Goal: Task Accomplishment & Management: Manage account settings

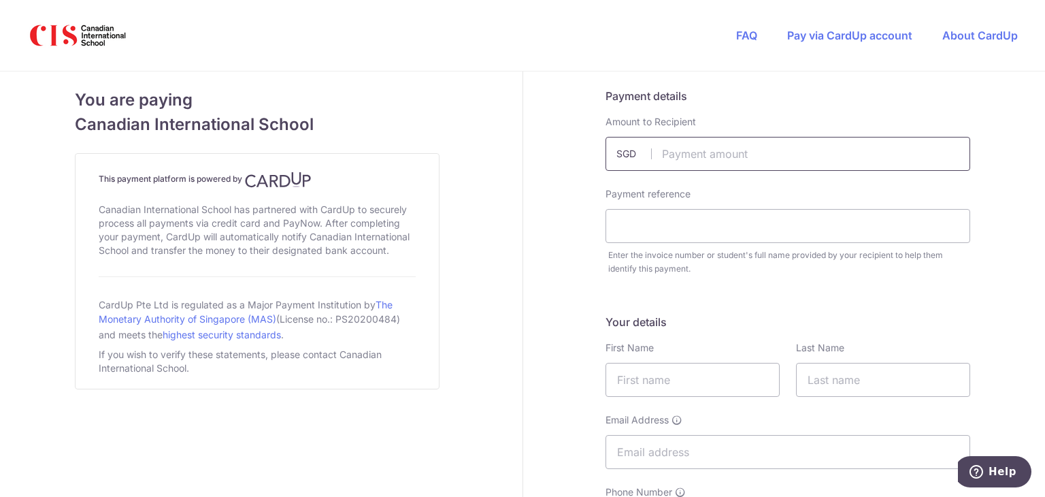
click at [731, 161] on input "text" at bounding box center [788, 154] width 365 height 34
type input "26400.00"
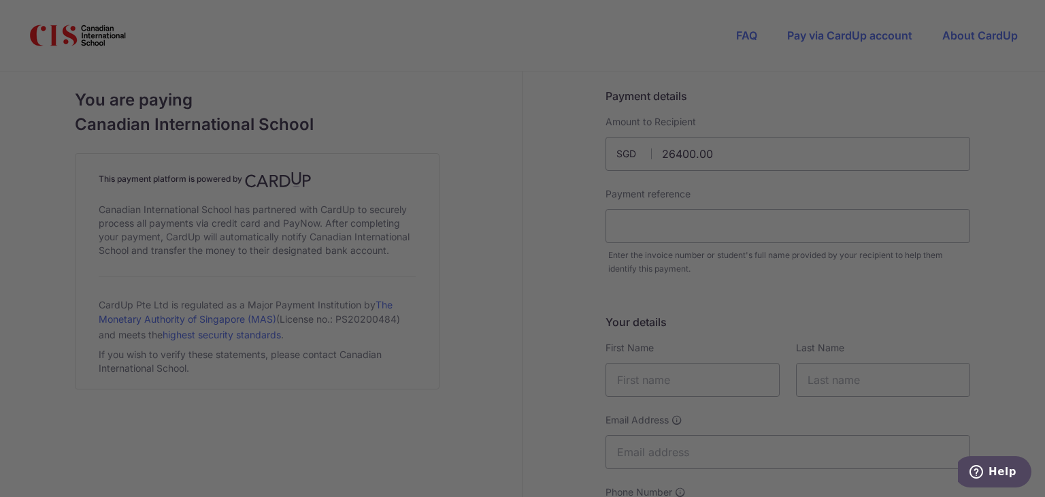
click at [809, 292] on div at bounding box center [527, 250] width 1055 height 501
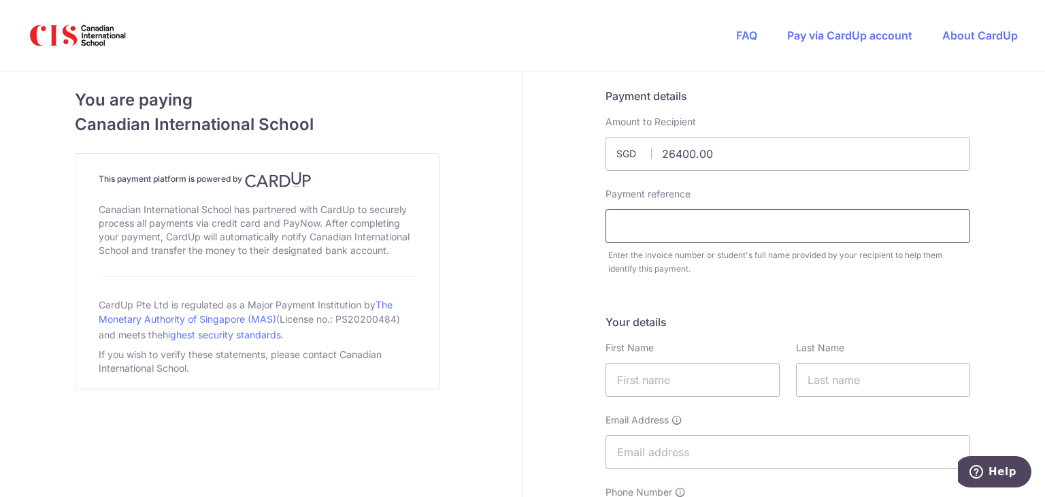
click at [686, 216] on input "text" at bounding box center [788, 226] width 365 height 34
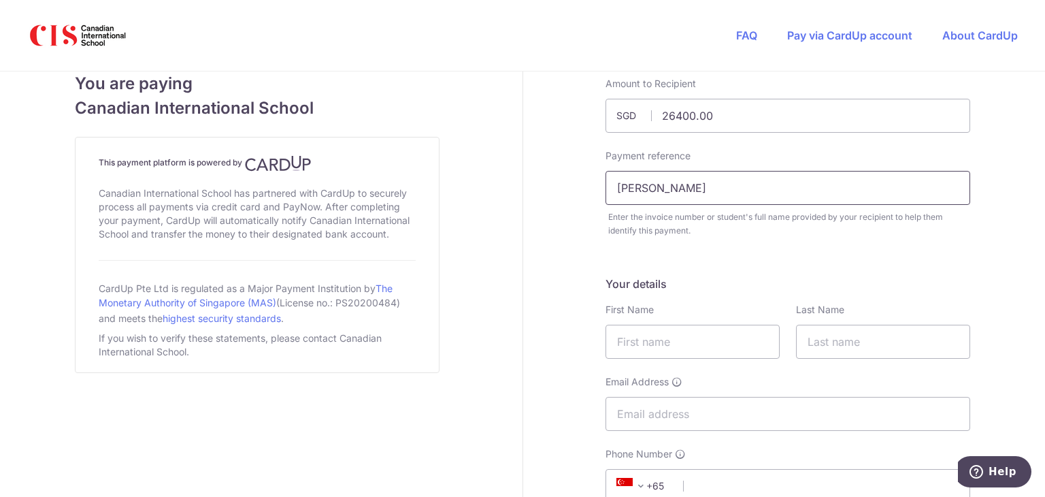
scroll to position [68, 0]
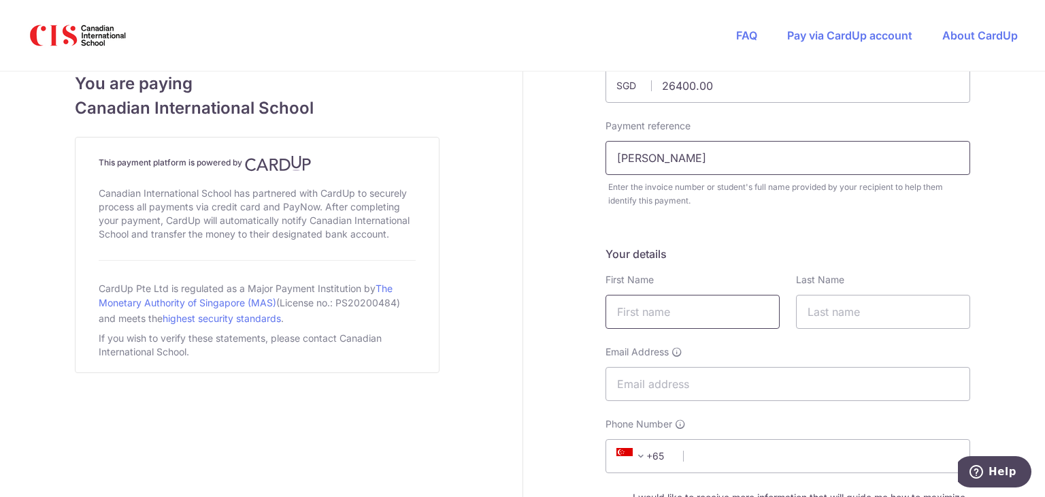
type input "XU CHUXI"
click at [685, 313] on input "text" at bounding box center [693, 312] width 174 height 34
type input "s"
type input "Sunny"
click at [812, 320] on input "text" at bounding box center [883, 312] width 174 height 34
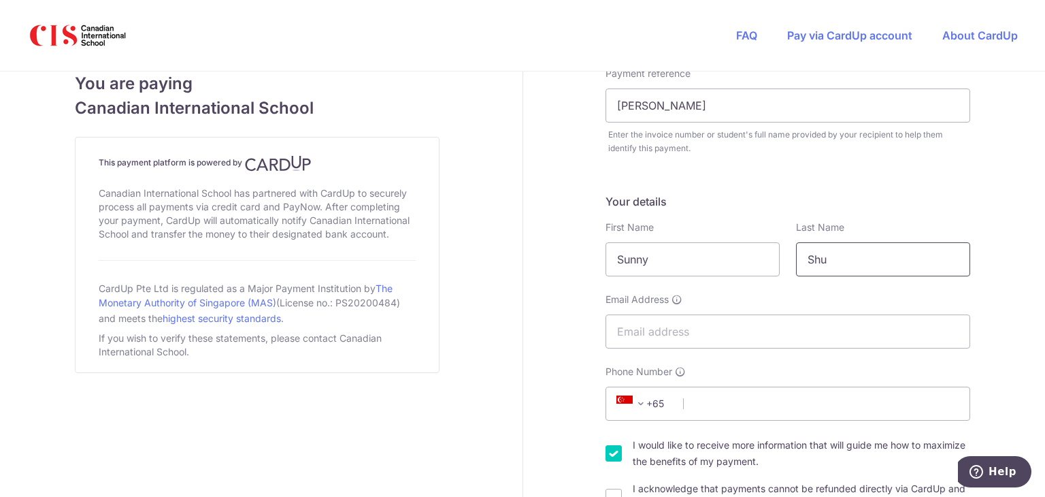
scroll to position [136, 0]
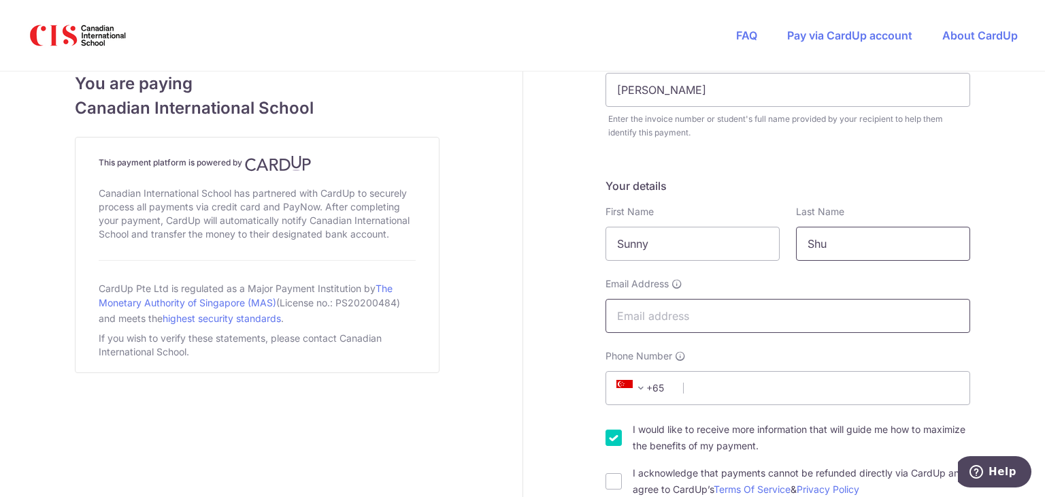
type input "Shu"
click at [655, 316] on input "Email Address" at bounding box center [788, 316] width 365 height 34
type input "[EMAIL_ADDRESS][DOMAIN_NAME]"
click at [741, 386] on input "Phone Number" at bounding box center [788, 388] width 365 height 34
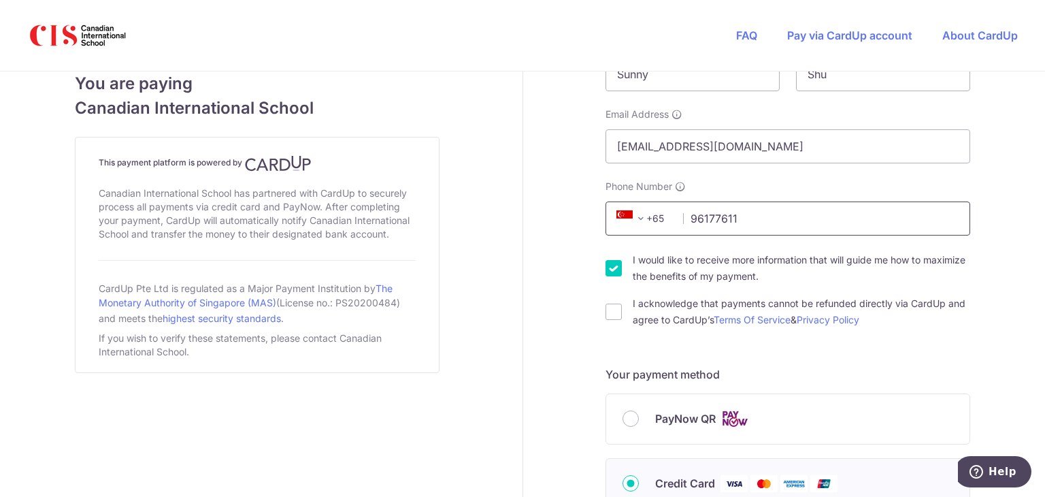
scroll to position [340, 0]
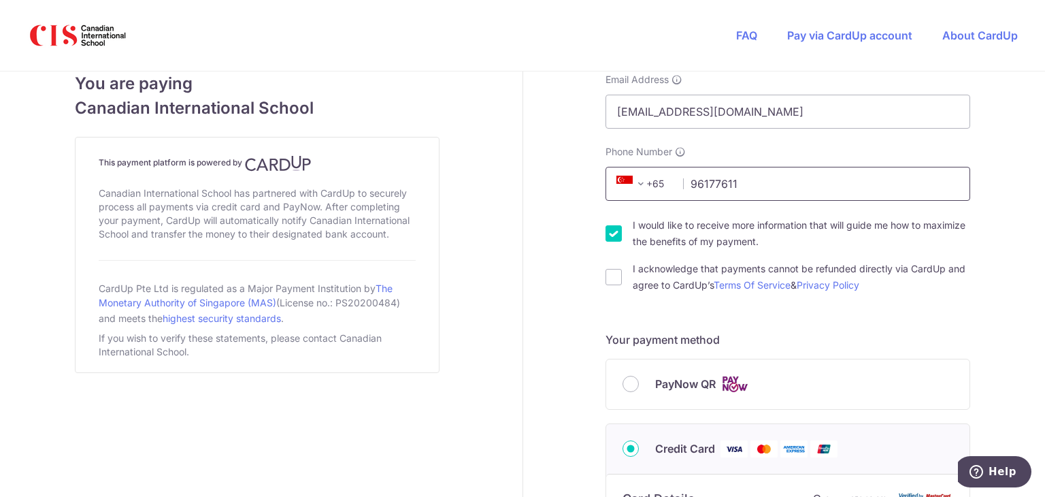
type input "96177611"
click at [614, 231] on input "I would like to receive more information that will guide me how to maximize the…" at bounding box center [614, 233] width 16 height 16
checkbox input "false"
click at [615, 280] on input "I acknowledge that payments cannot be refunded directly via CardUp and agree to…" at bounding box center [614, 277] width 16 height 16
checkbox input "true"
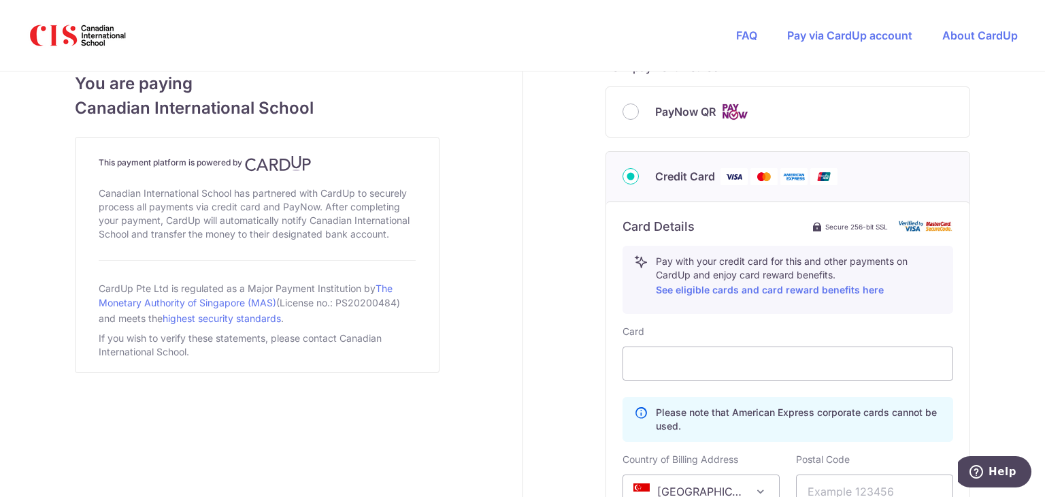
scroll to position [680, 0]
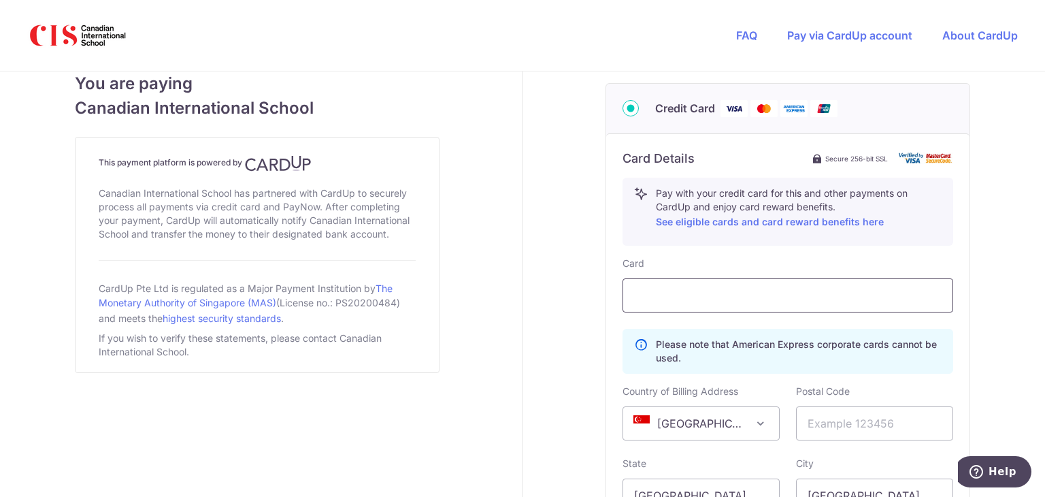
click at [714, 284] on div at bounding box center [788, 295] width 331 height 34
click at [996, 380] on div "Payment details Amount to Recipient 26400.00 SGD Payment reference XU CHUXI Ent…" at bounding box center [788, 79] width 531 height 1376
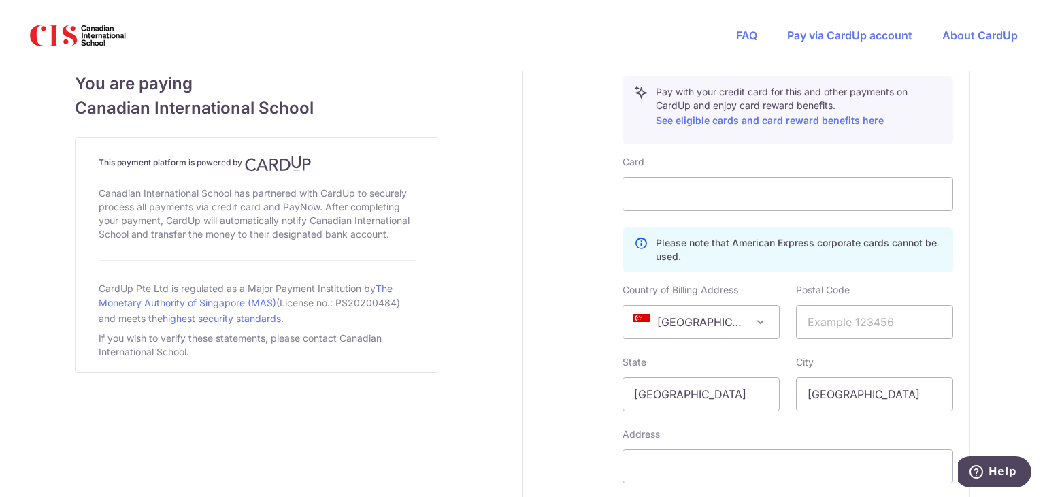
scroll to position [816, 0]
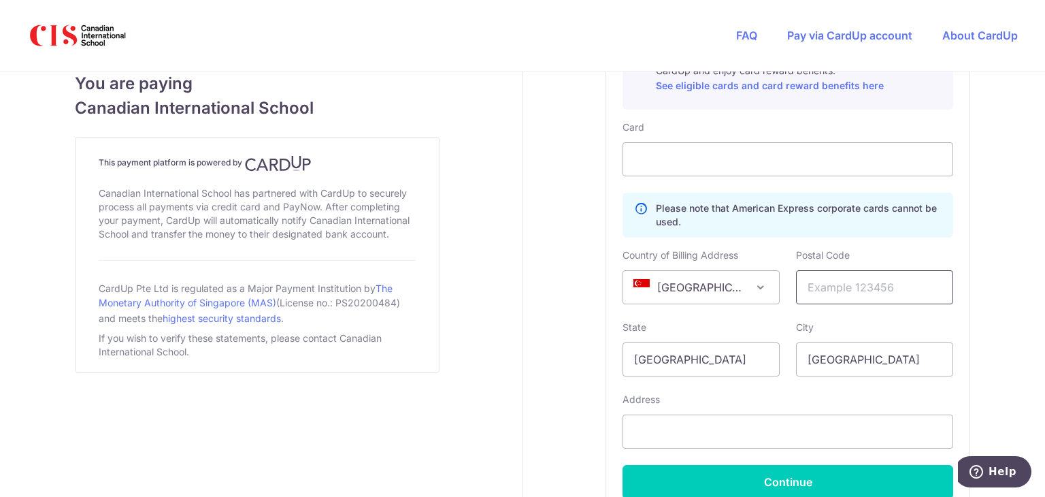
click at [819, 280] on input "text" at bounding box center [874, 287] width 157 height 34
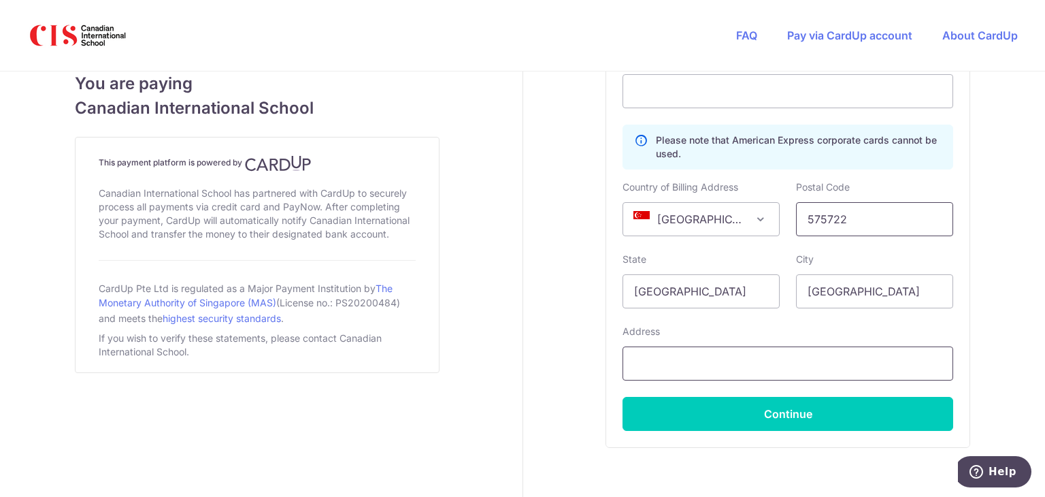
type input "575722"
click at [759, 359] on input "text" at bounding box center [788, 363] width 331 height 34
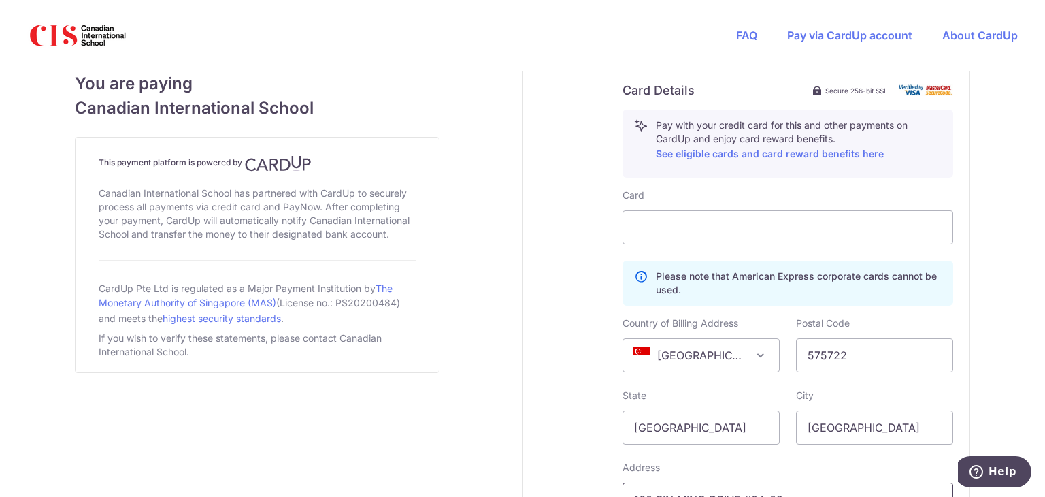
scroll to position [950, 0]
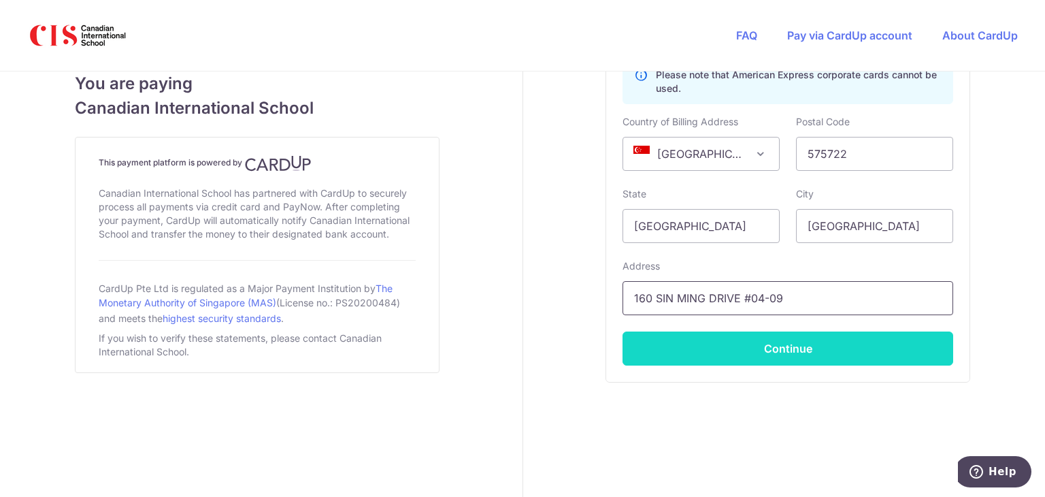
type input "160 SIN MING DRIVE #04-09"
click at [838, 355] on button "Continue" at bounding box center [788, 348] width 331 height 34
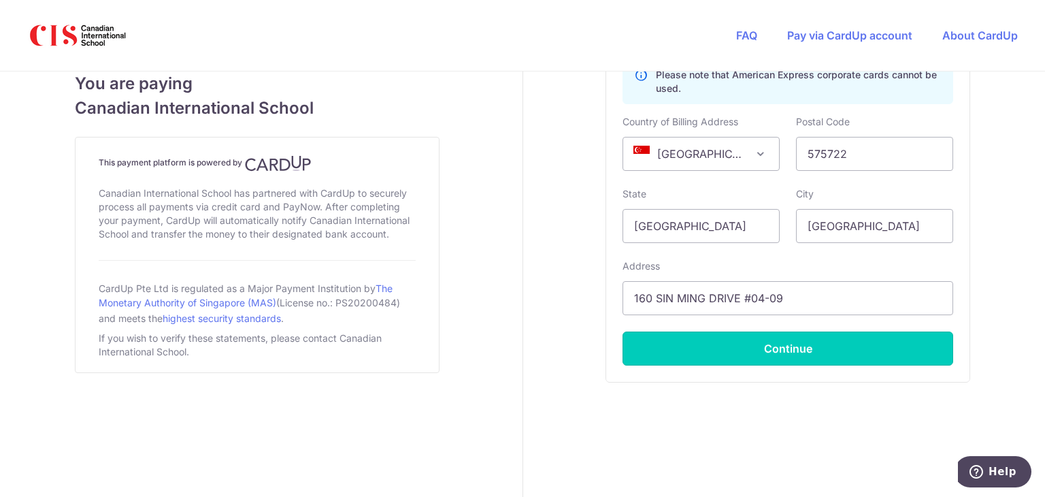
type input "**** 6077"
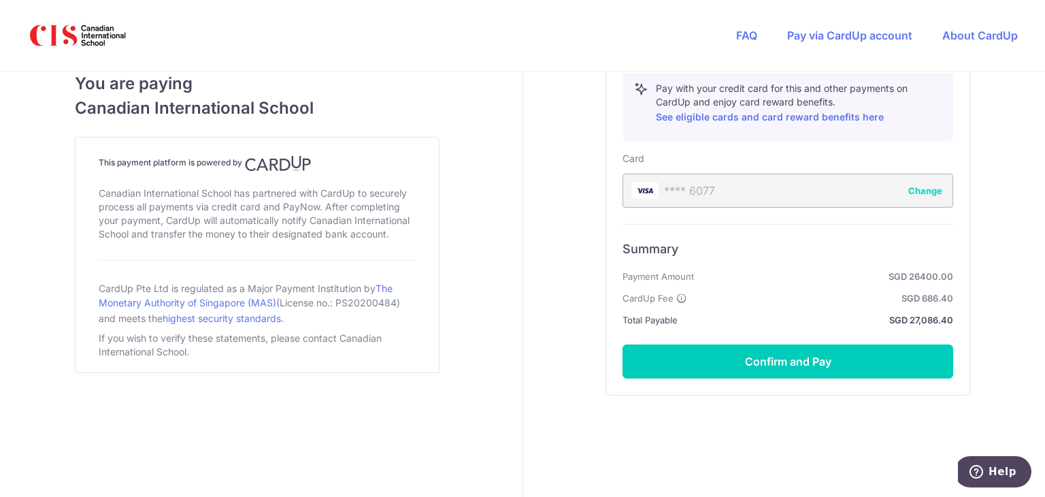
scroll to position [797, 0]
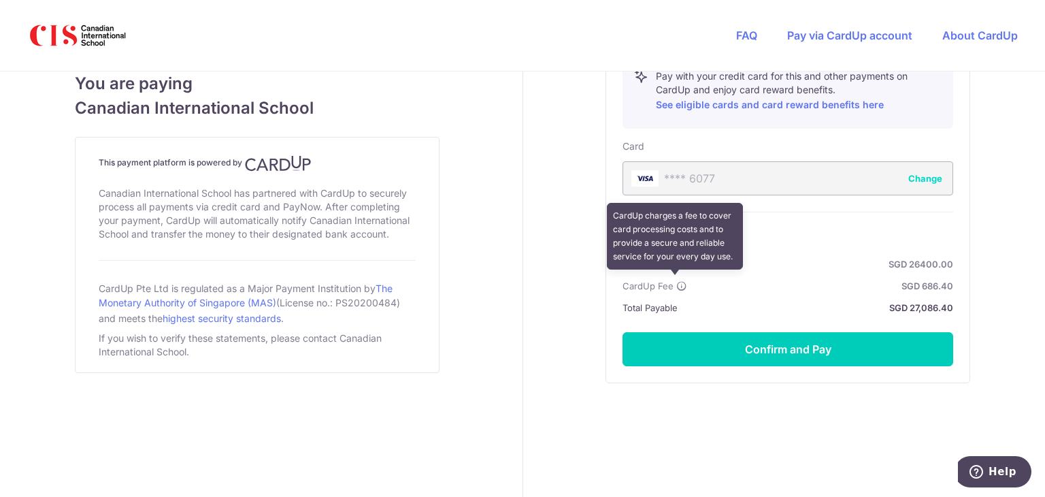
click at [676, 280] on icon at bounding box center [681, 285] width 11 height 11
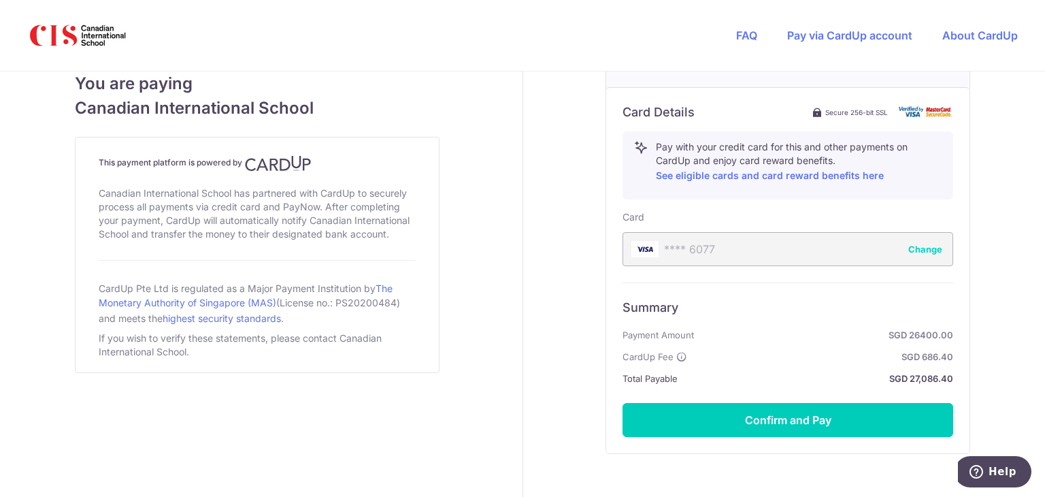
scroll to position [661, 0]
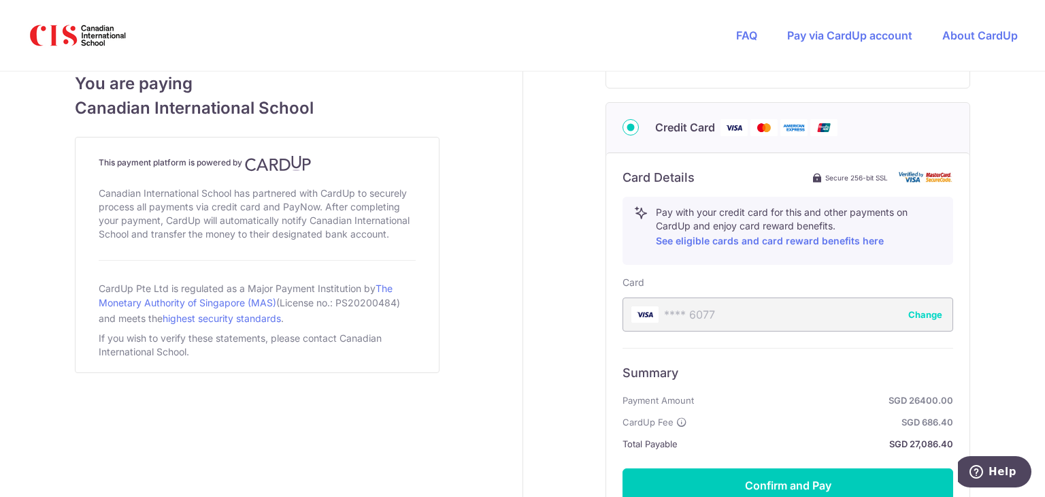
click at [929, 314] on button "Change" at bounding box center [925, 315] width 34 height 14
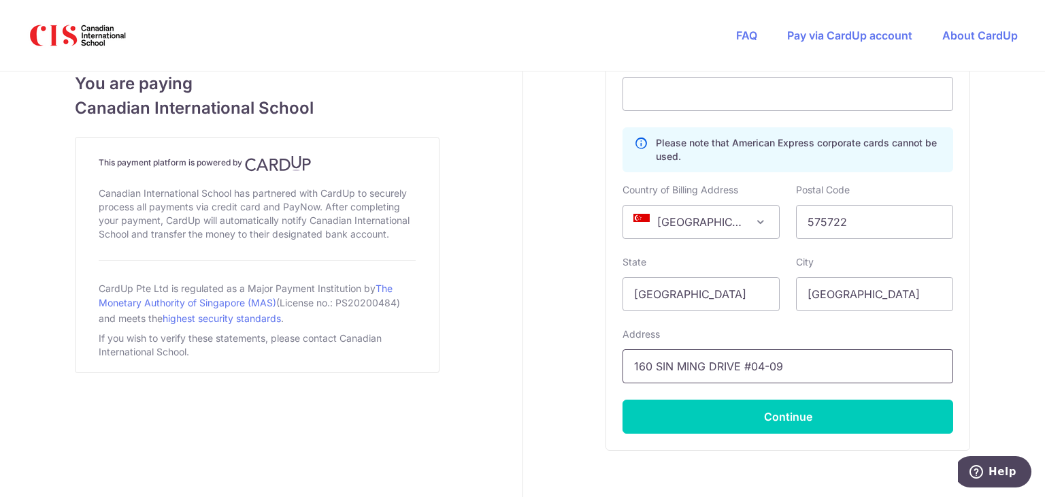
scroll to position [746, 0]
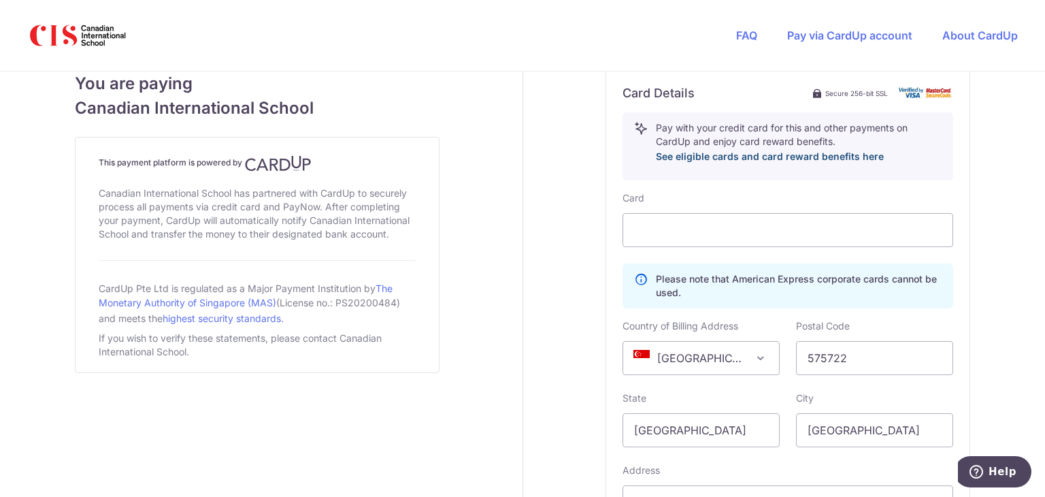
click at [780, 160] on link "See eligible cards and card reward benefits here" at bounding box center [770, 156] width 228 height 12
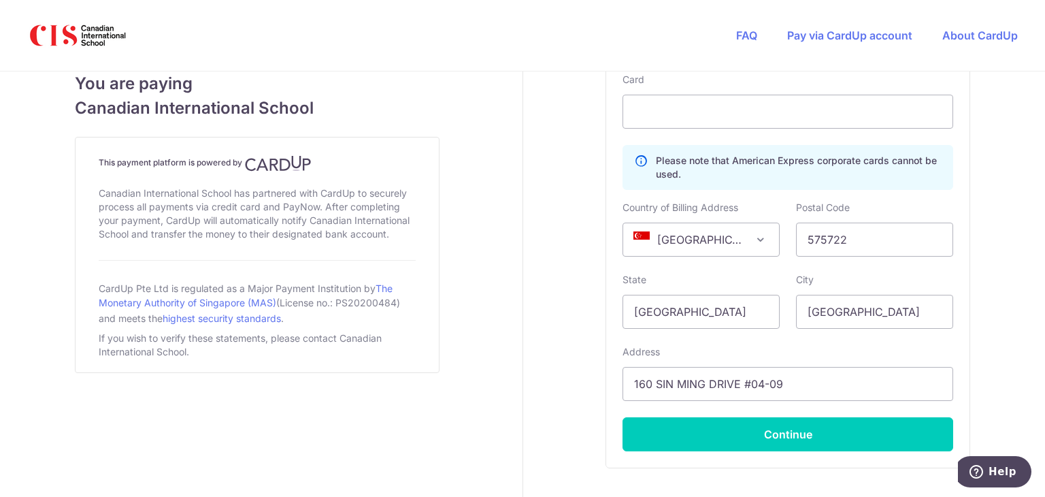
scroll to position [950, 0]
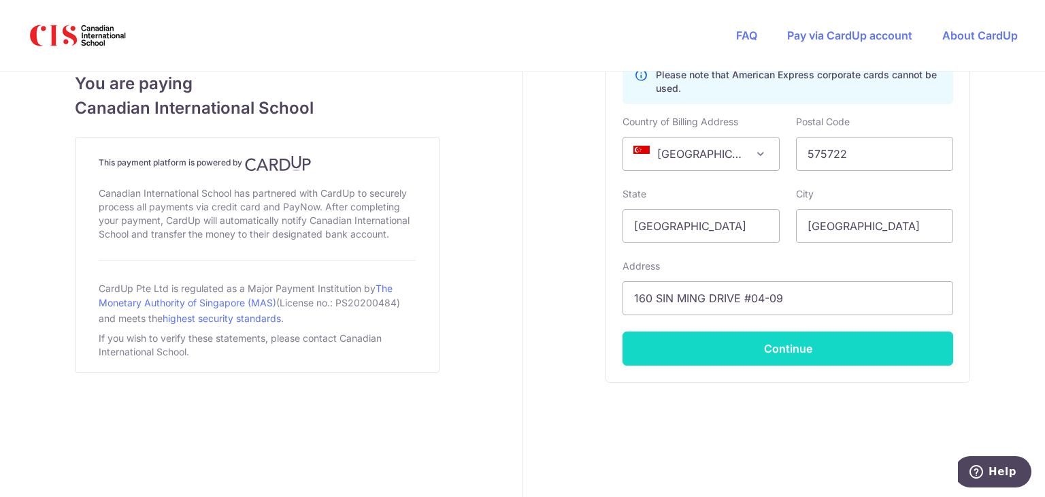
click at [863, 340] on button "Continue" at bounding box center [788, 348] width 331 height 34
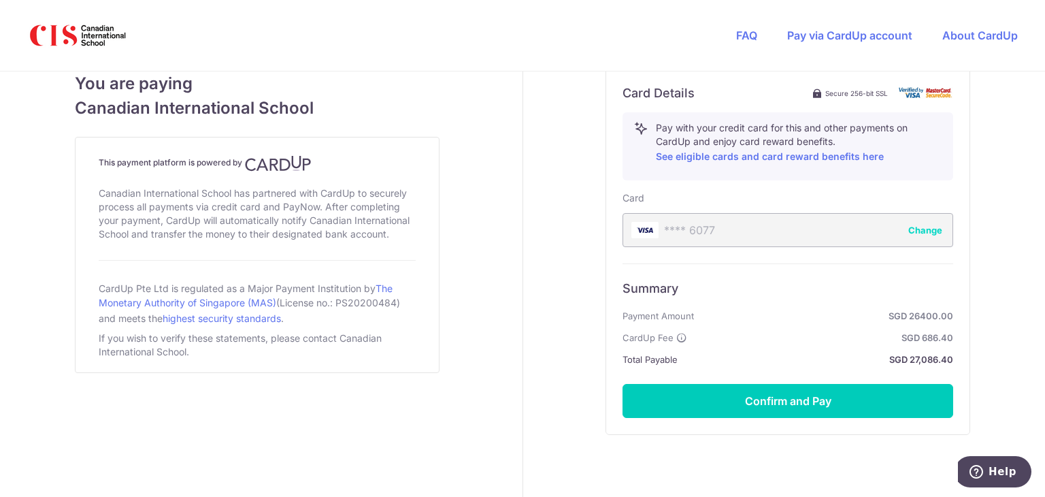
scroll to position [797, 0]
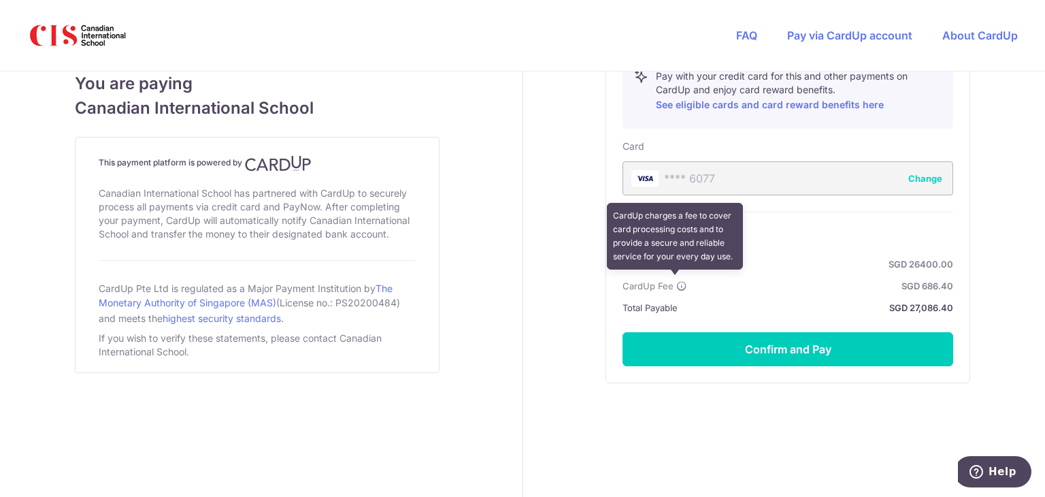
click at [676, 286] on icon at bounding box center [681, 285] width 11 height 11
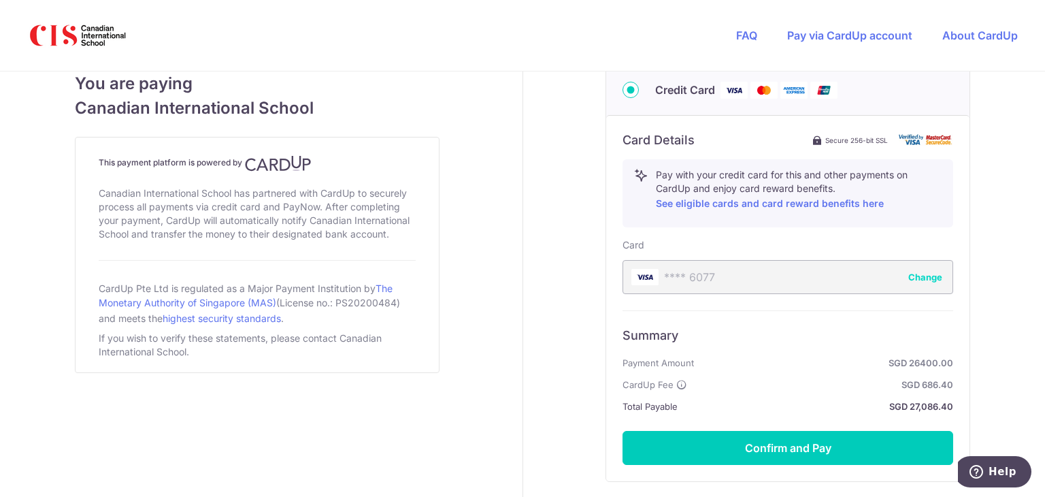
scroll to position [457, 0]
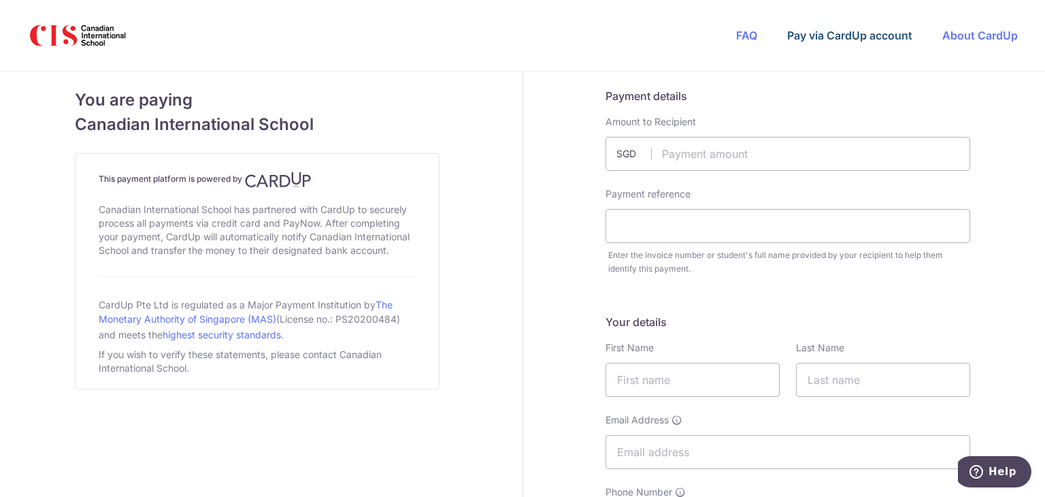
click at [827, 39] on link "Pay via CardUp account" at bounding box center [849, 36] width 125 height 14
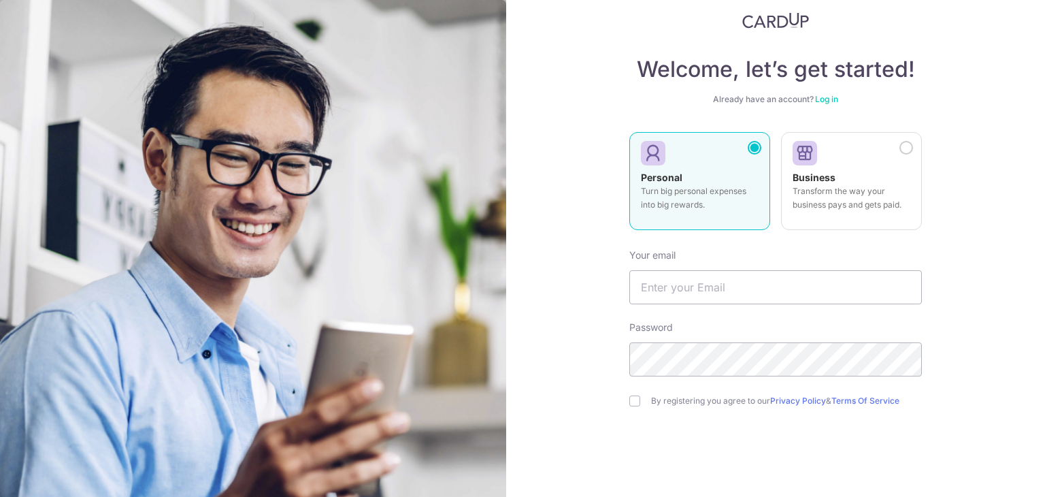
scroll to position [68, 0]
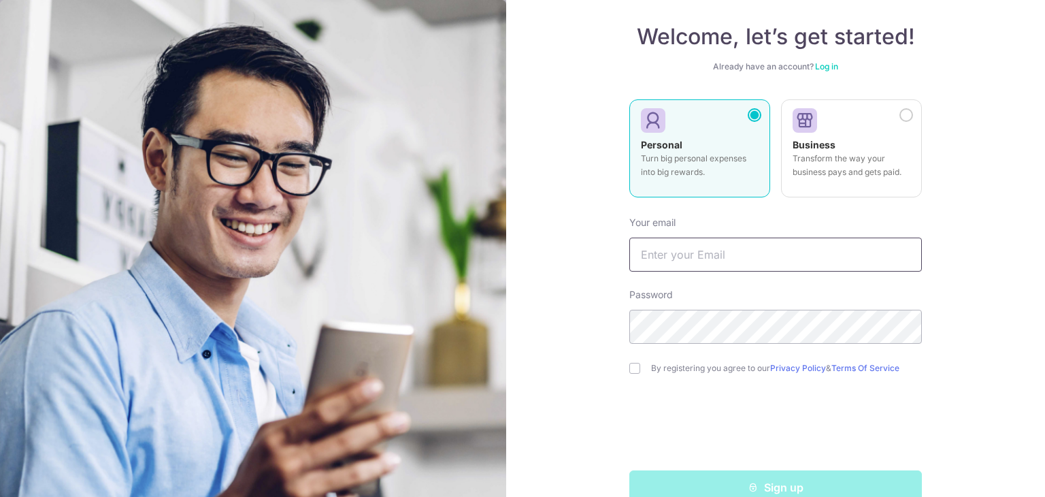
click at [770, 242] on input "text" at bounding box center [775, 254] width 293 height 34
type input "[EMAIL_ADDRESS][DOMAIN_NAME]"
click at [520, 322] on div "Welcome, let’s get started! Already have an account? Log in Personal Turn big p…" at bounding box center [775, 248] width 539 height 497
click at [544, 325] on div "Welcome, let’s get started! Already have an account? Log in Personal Turn big p…" at bounding box center [775, 248] width 539 height 497
click at [637, 365] on div "By registering you agree to our Privacy Policy & Terms Of Service" at bounding box center [775, 368] width 293 height 16
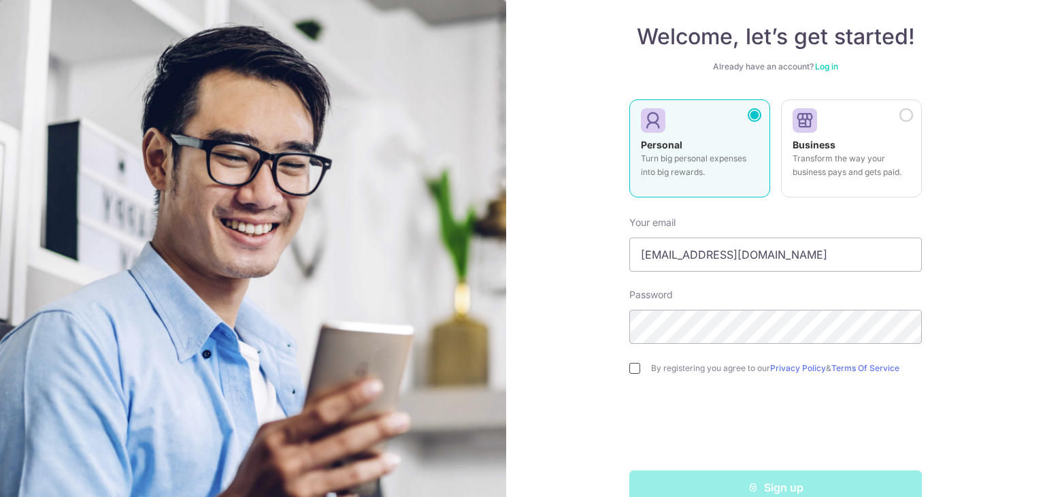
click at [633, 368] on input "checkbox" at bounding box center [634, 368] width 11 height 11
checkbox input "true"
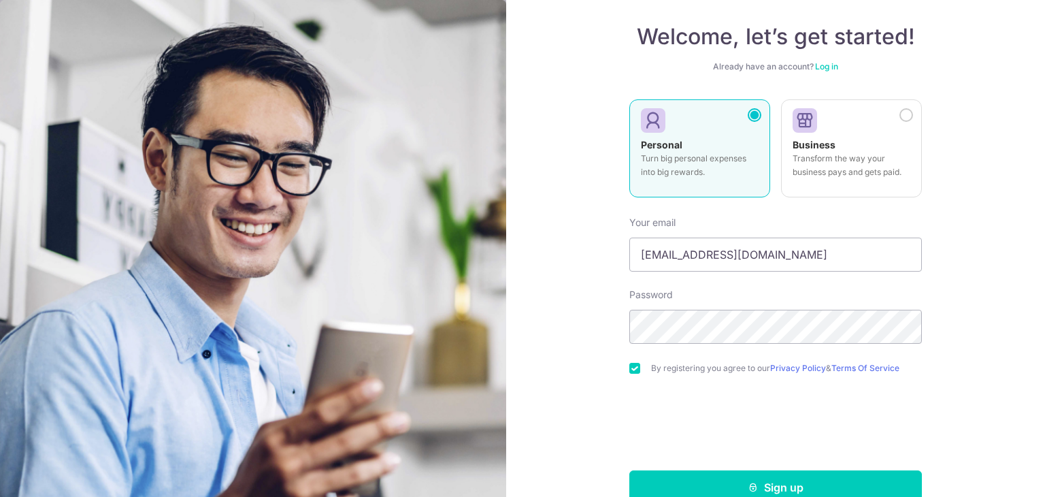
scroll to position [97, 0]
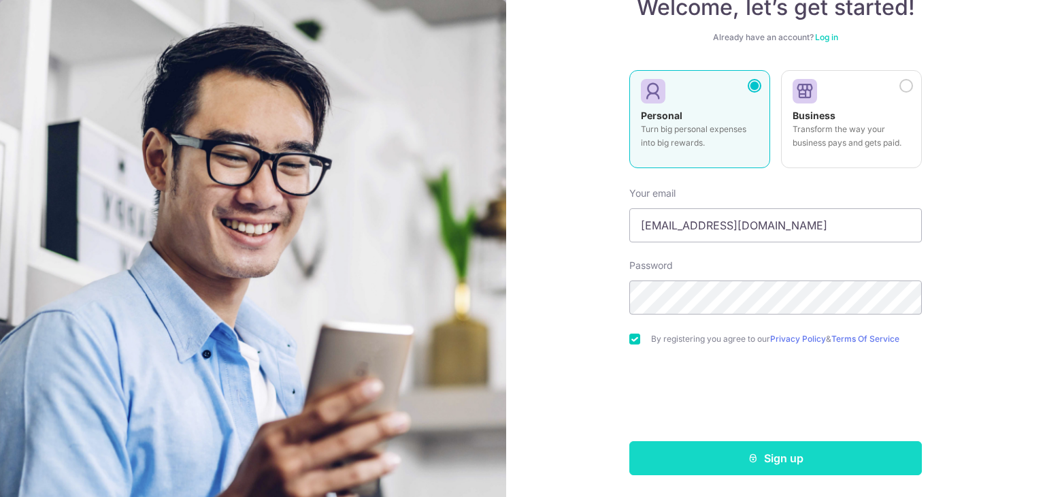
click at [795, 457] on button "Sign up" at bounding box center [775, 458] width 293 height 34
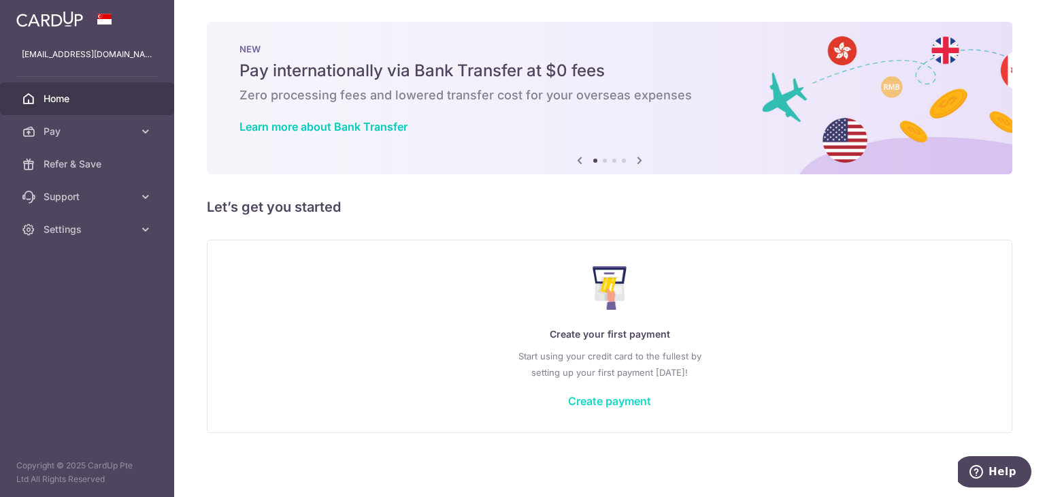
click at [638, 405] on link "Create payment" at bounding box center [609, 401] width 83 height 14
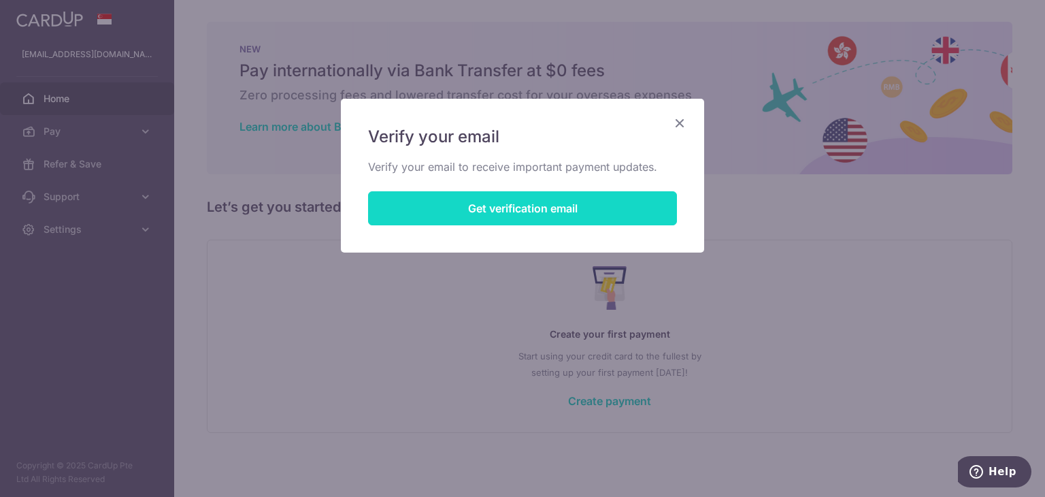
click at [550, 202] on button "Get verification email" at bounding box center [522, 208] width 309 height 34
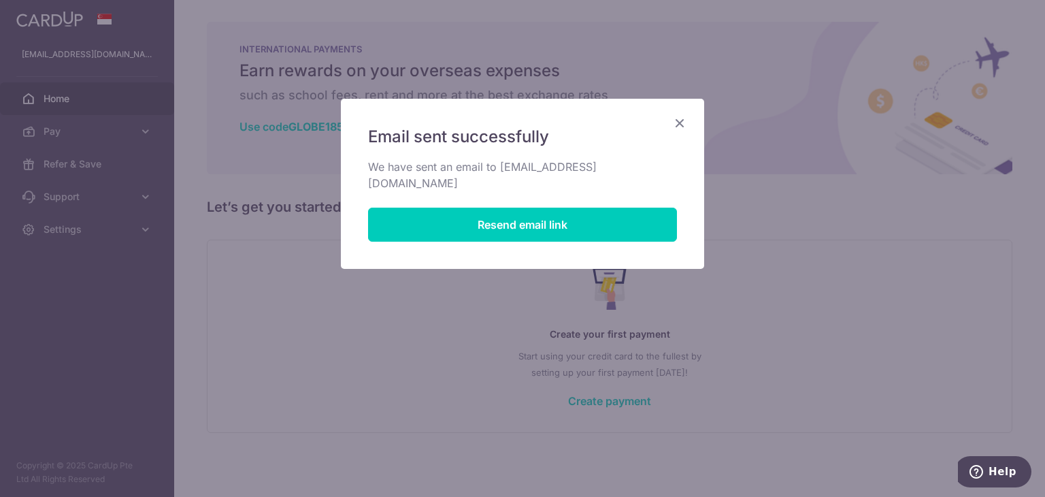
click at [676, 126] on icon "Close" at bounding box center [680, 122] width 16 height 17
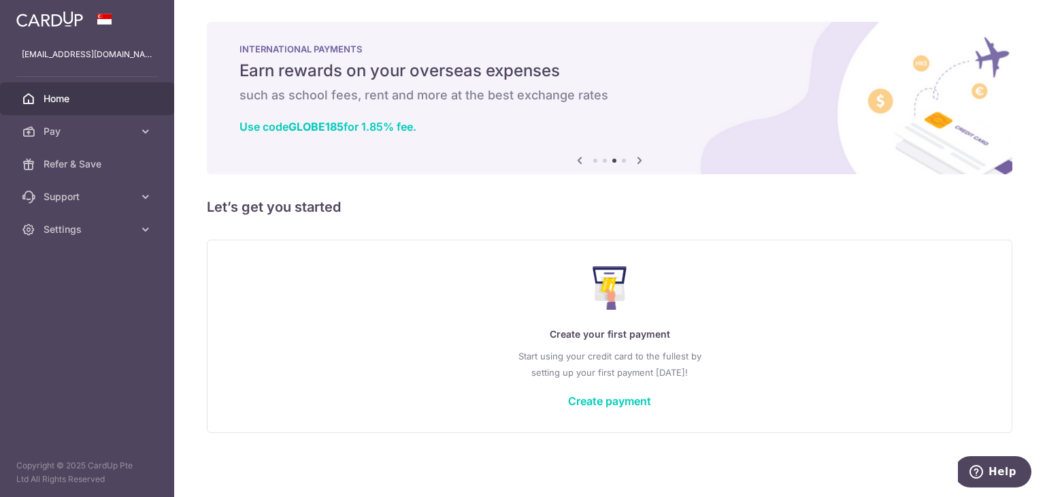
click at [82, 99] on span "Home" at bounding box center [89, 99] width 90 height 14
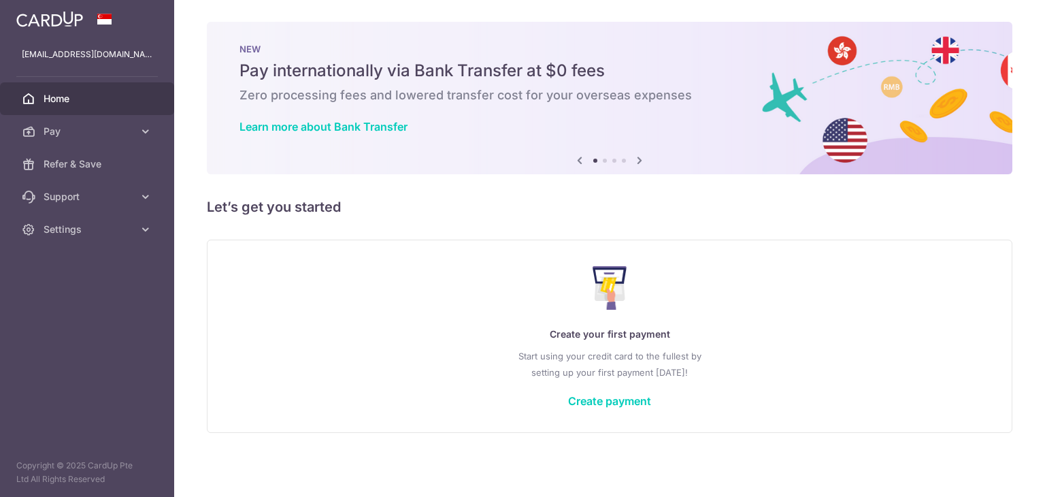
click at [69, 130] on span "Pay" at bounding box center [89, 132] width 90 height 14
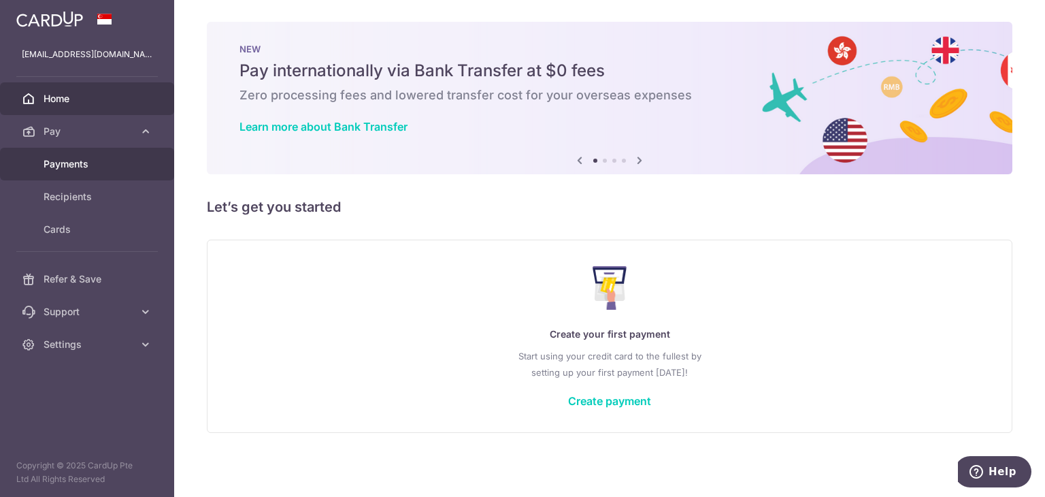
click at [70, 161] on span "Payments" at bounding box center [89, 164] width 90 height 14
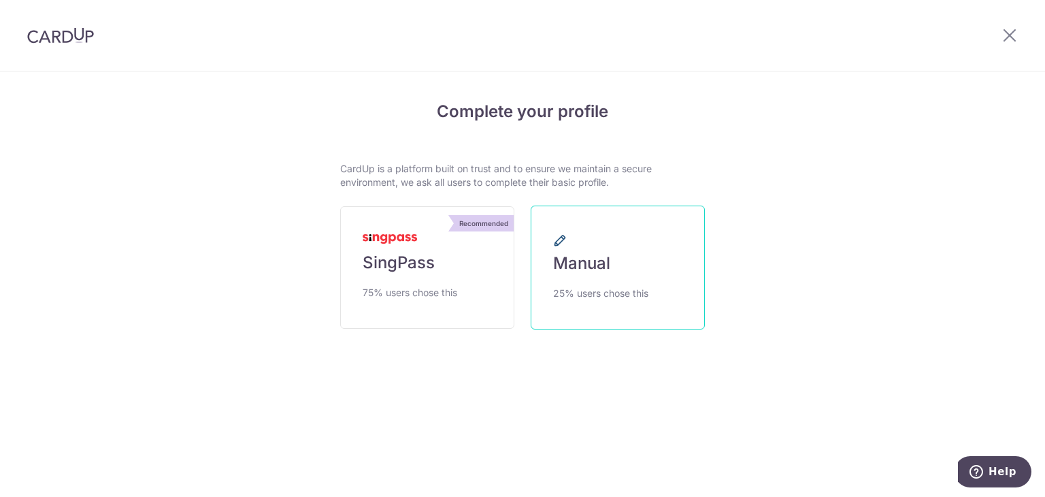
click at [630, 283] on link "Manual 25% users chose this" at bounding box center [618, 267] width 174 height 124
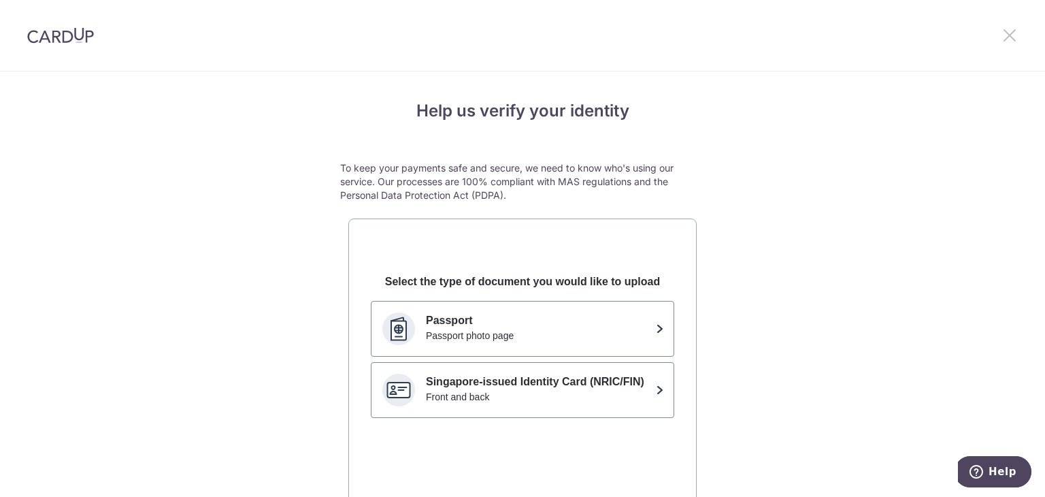
click at [1010, 35] on icon at bounding box center [1010, 35] width 16 height 17
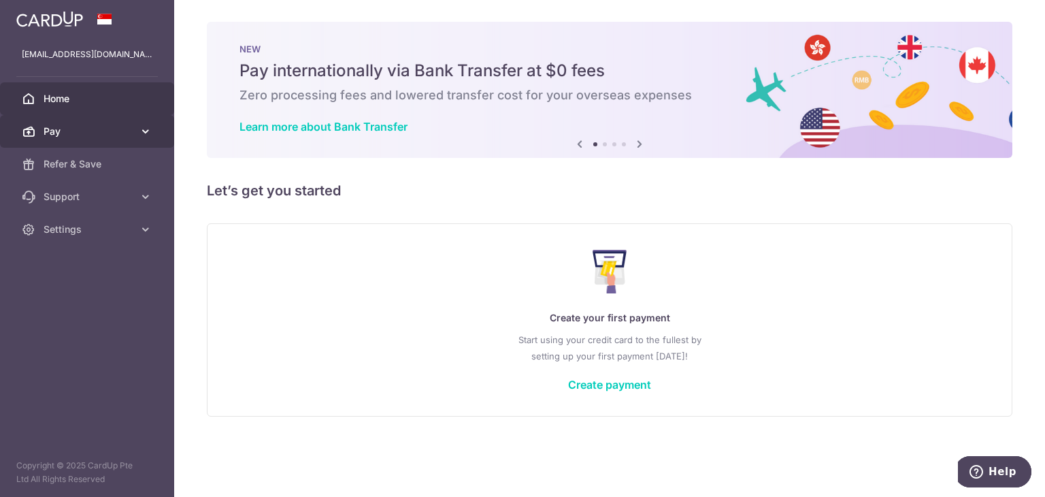
click at [54, 129] on span "Pay" at bounding box center [89, 132] width 90 height 14
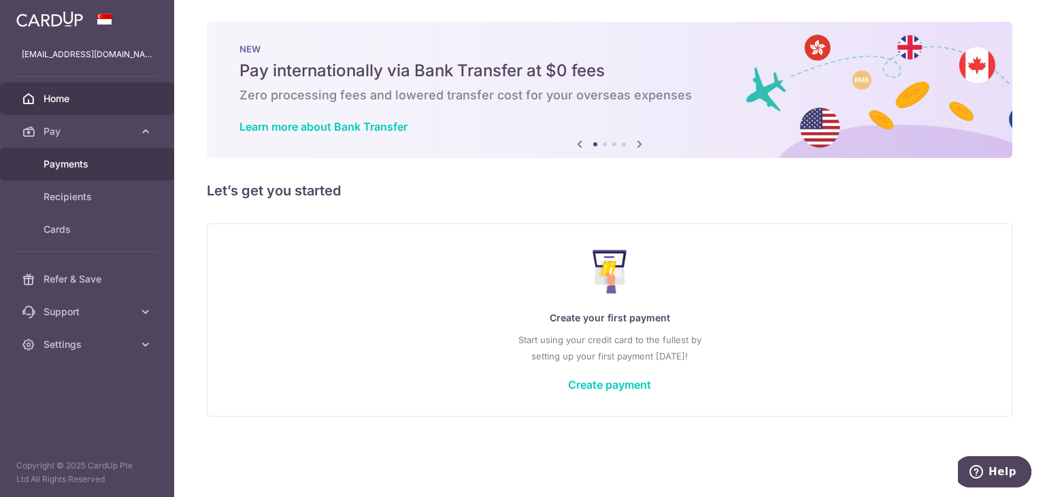
click at [54, 164] on span "Payments" at bounding box center [89, 164] width 90 height 14
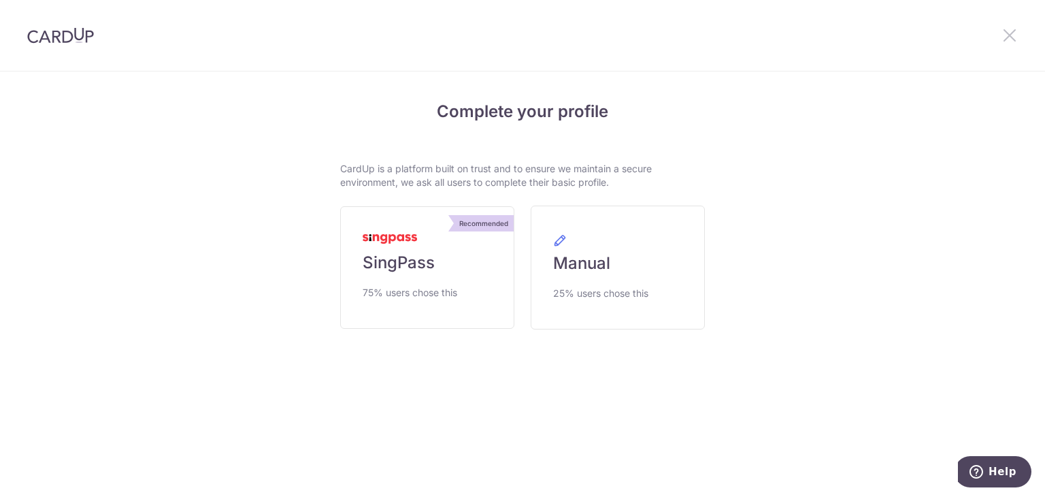
click at [1007, 31] on icon at bounding box center [1010, 35] width 16 height 17
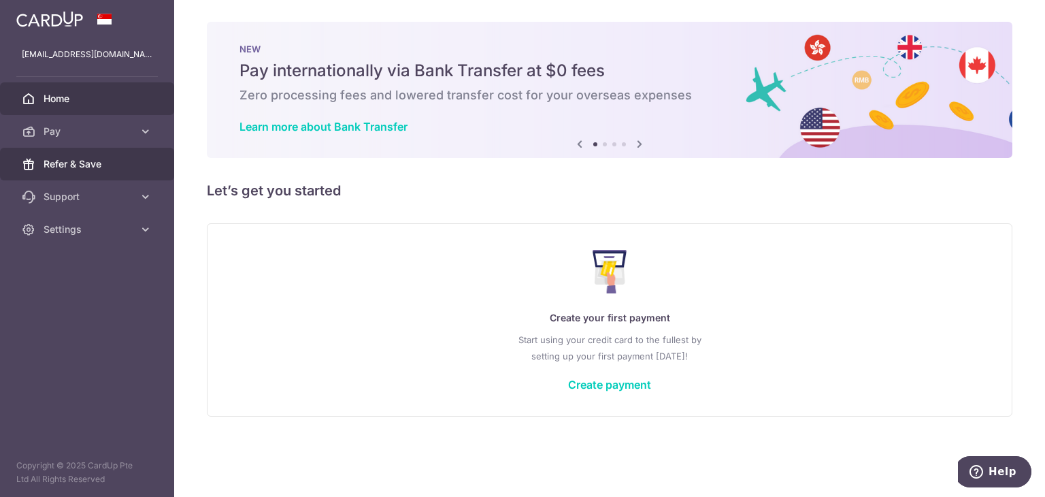
click at [47, 171] on link "Refer & Save" at bounding box center [87, 164] width 174 height 33
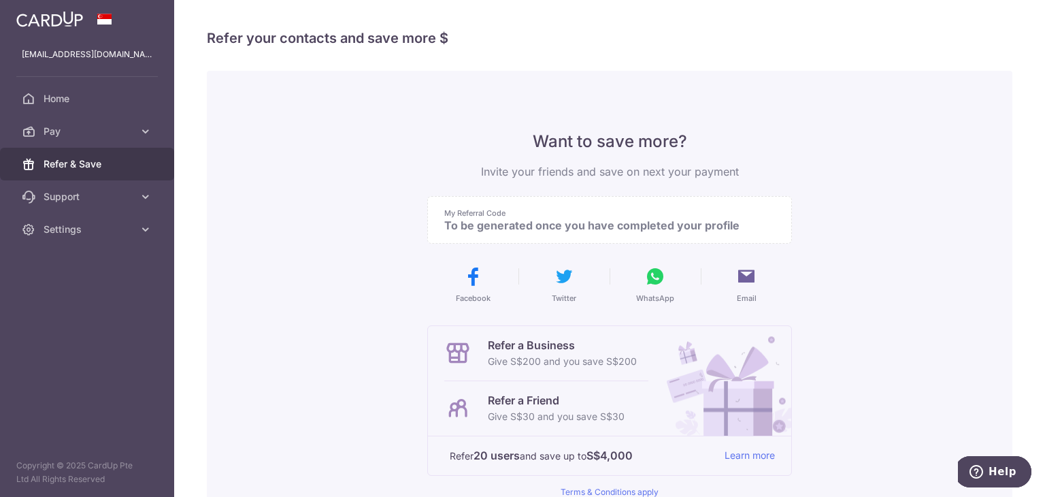
scroll to position [186, 0]
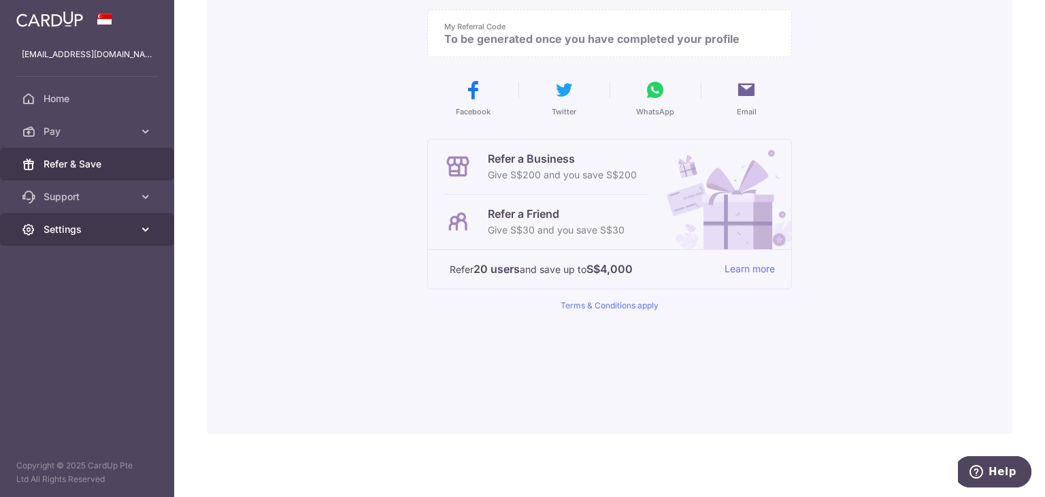
click at [86, 226] on span "Settings" at bounding box center [89, 229] width 90 height 14
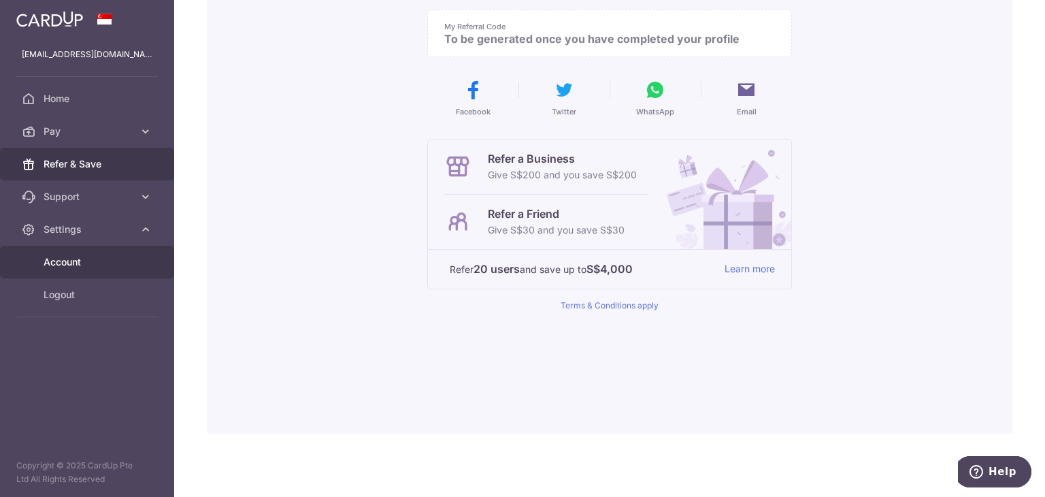
click at [82, 267] on span "Account" at bounding box center [89, 262] width 90 height 14
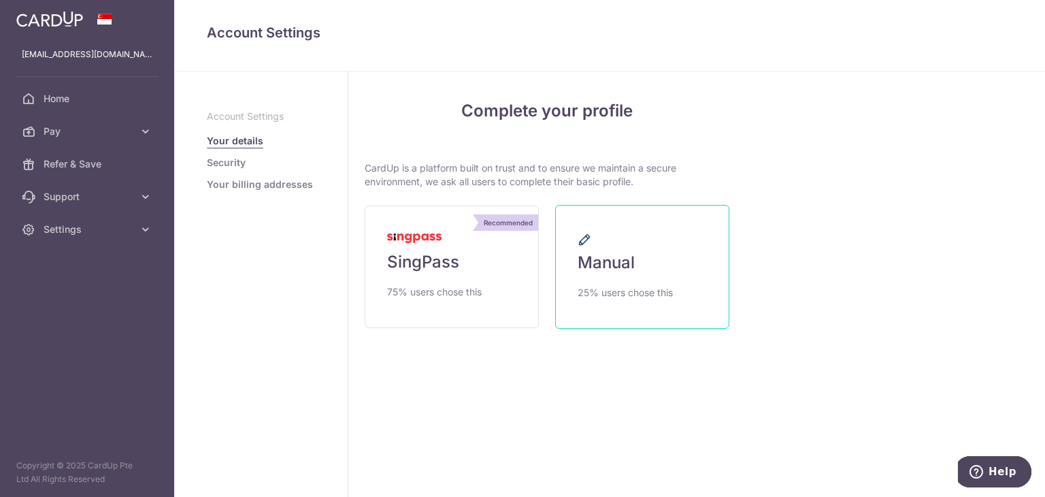
click at [642, 282] on link "Manual 25% users chose this" at bounding box center [642, 267] width 174 height 124
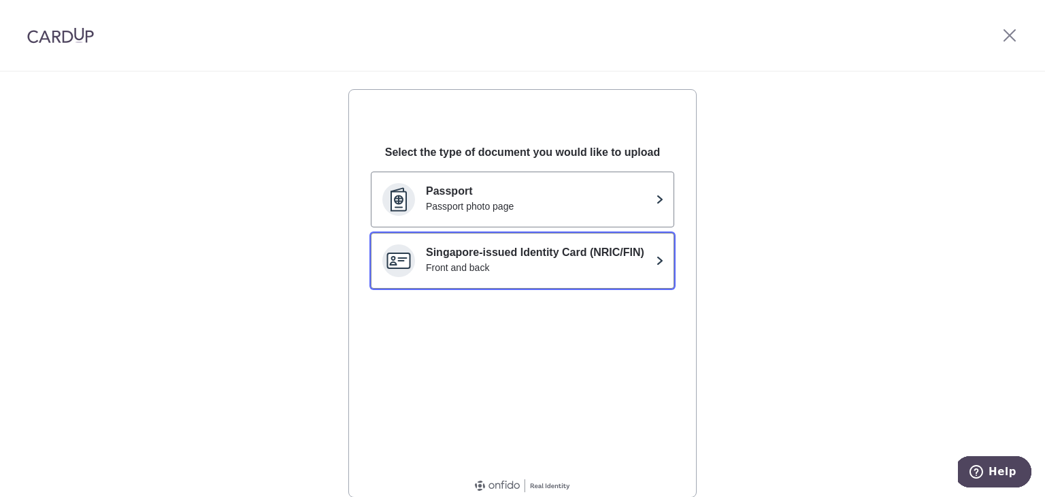
scroll to position [136, 0]
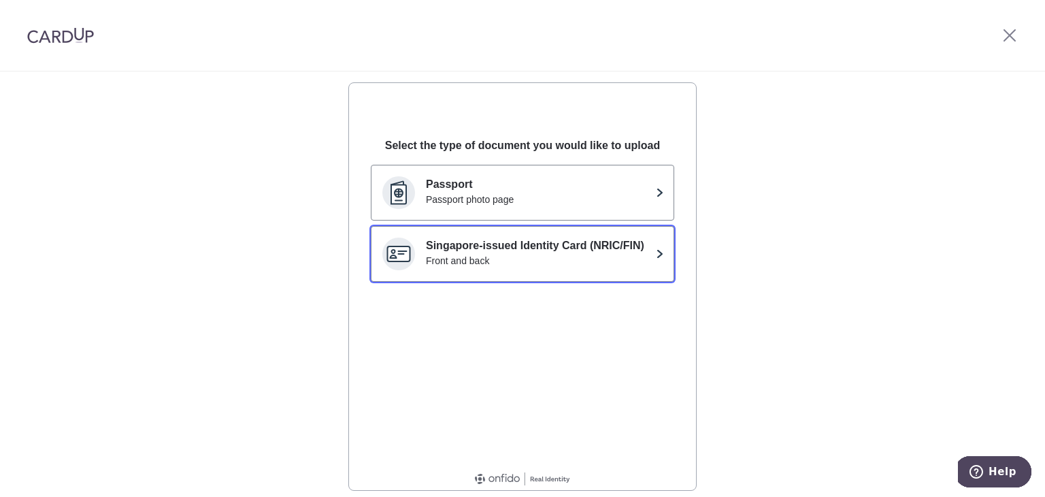
click at [635, 239] on p "Singapore-issued Identity Card (NRIC/FIN)" at bounding box center [538, 245] width 225 height 16
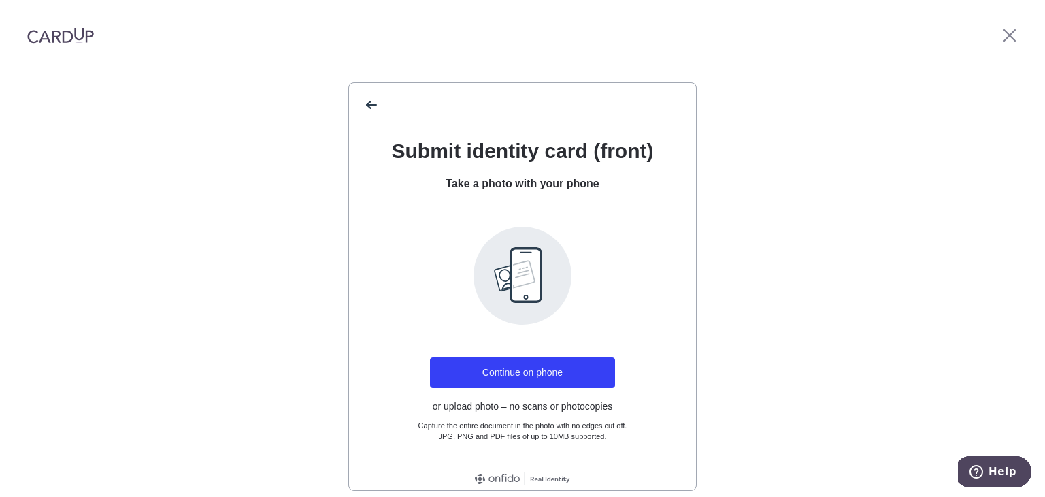
scroll to position [194, 0]
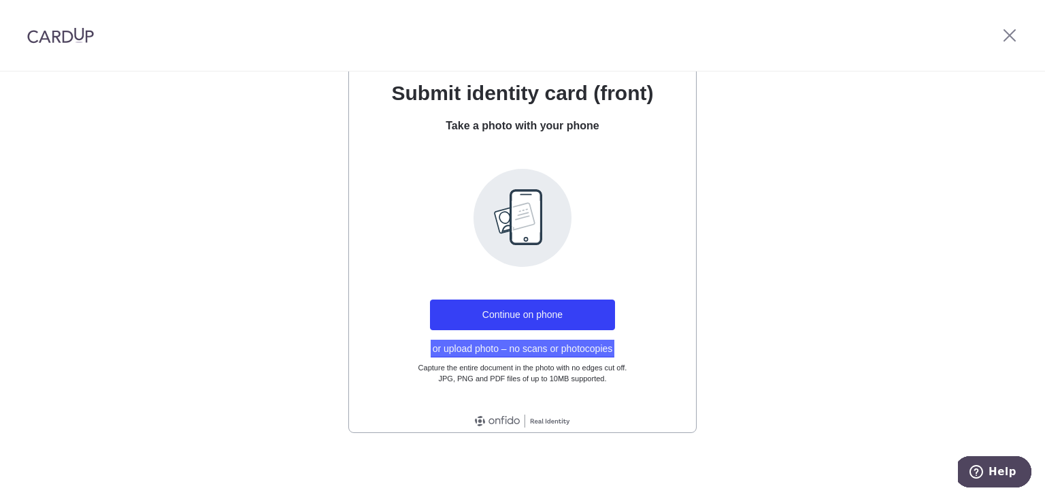
click at [509, 349] on button "or upload photo – no scans or photocopies" at bounding box center [523, 349] width 184 height 18
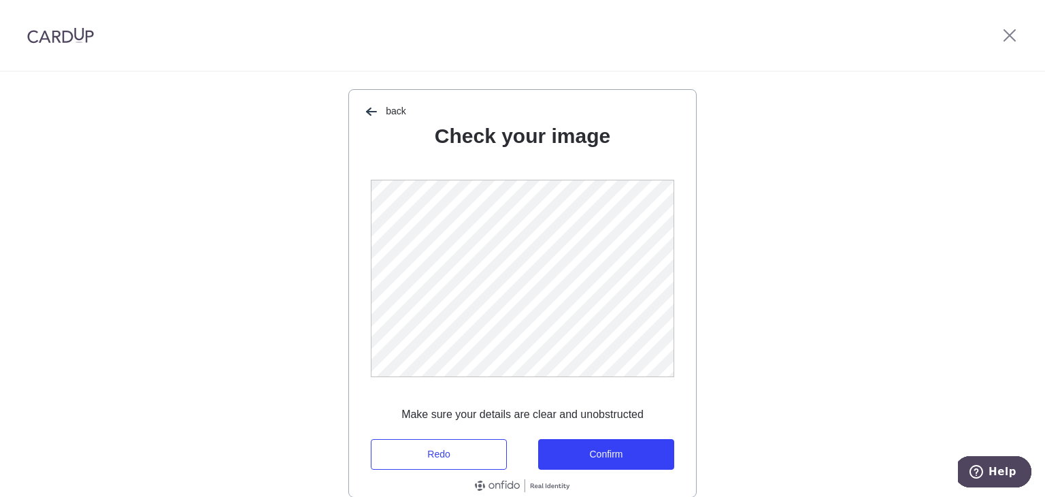
scroll to position [136, 0]
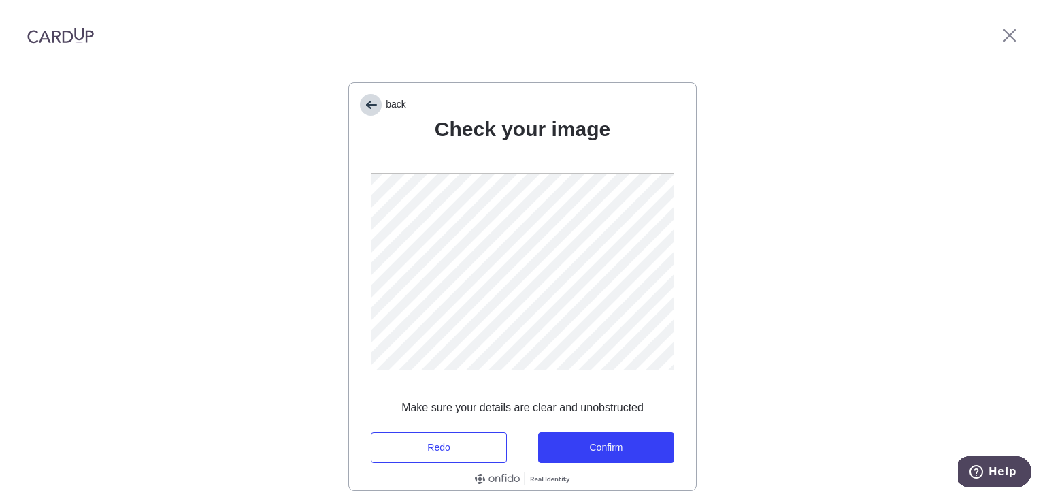
click at [391, 99] on span "back" at bounding box center [396, 104] width 20 height 11
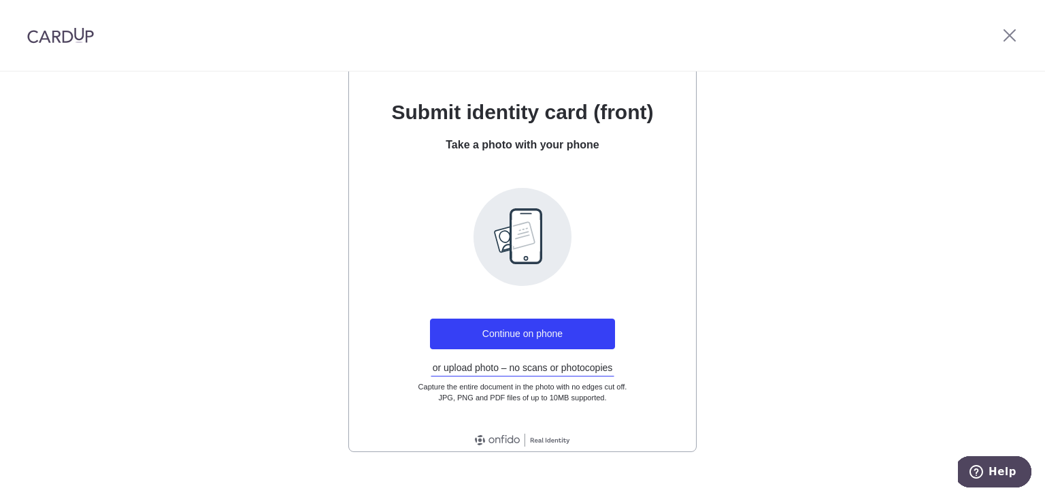
scroll to position [194, 0]
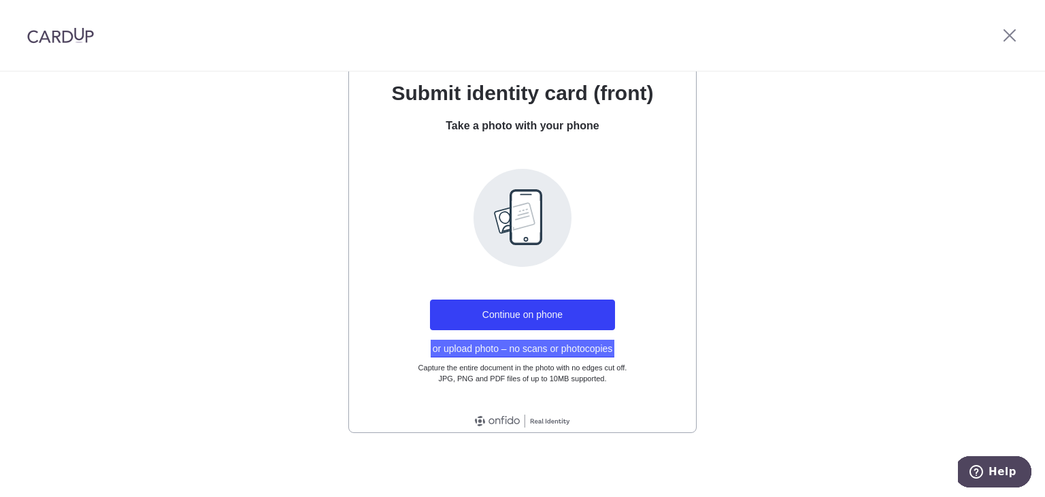
click at [550, 350] on button "or upload photo – no scans or photocopies" at bounding box center [523, 349] width 184 height 18
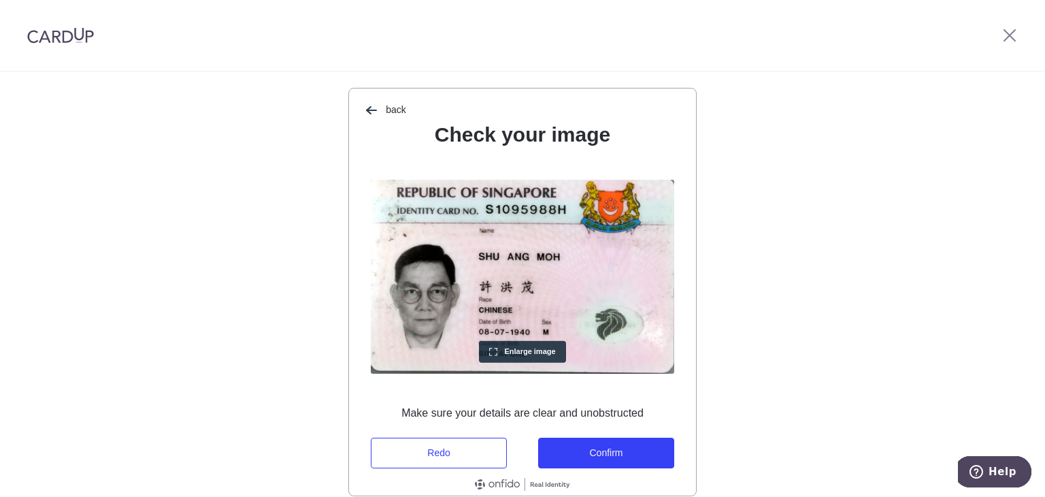
scroll to position [136, 0]
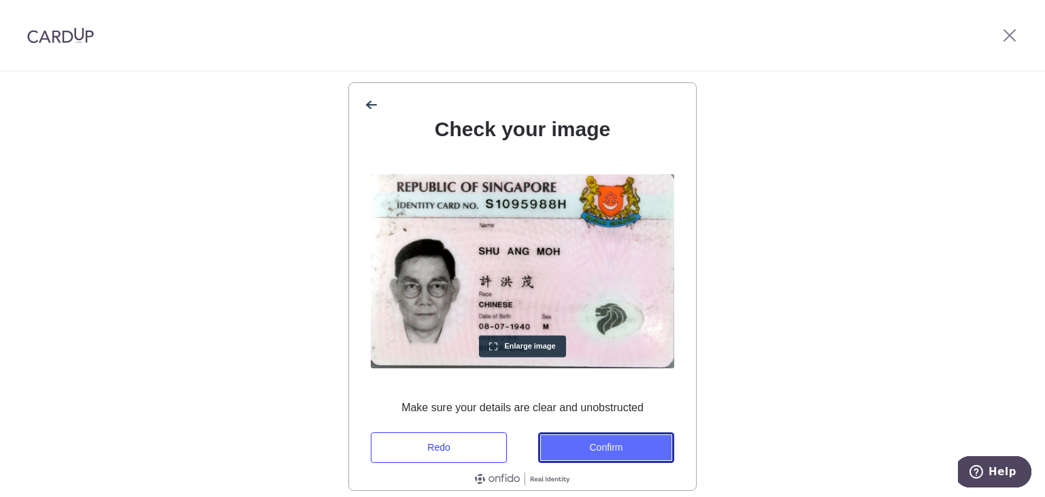
click at [608, 442] on button "Confirm" at bounding box center [606, 447] width 136 height 31
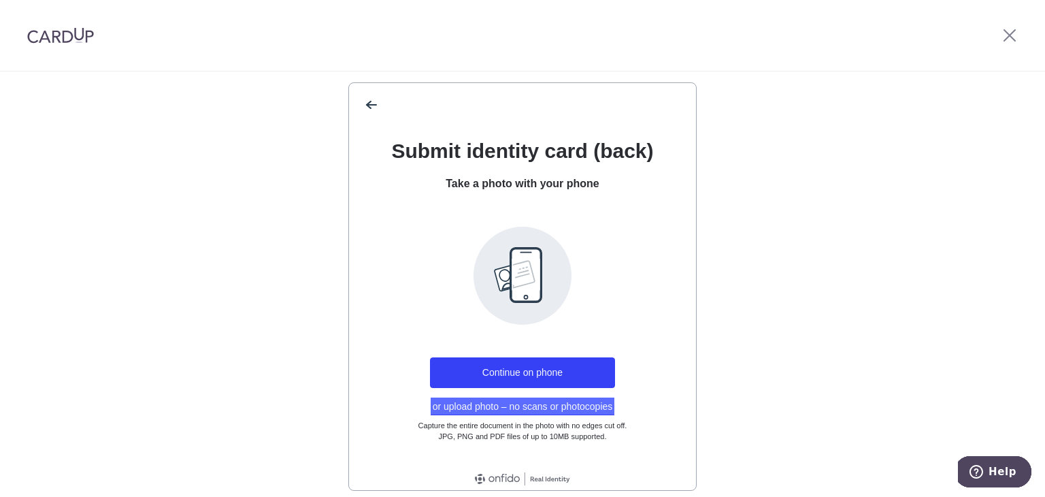
click at [528, 403] on button "or upload photo – no scans or photocopies" at bounding box center [523, 406] width 184 height 18
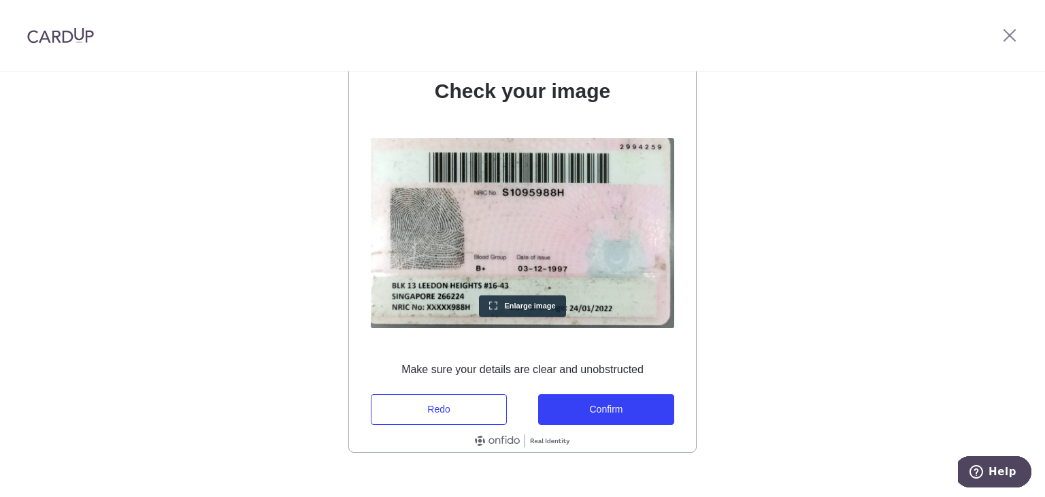
scroll to position [194, 0]
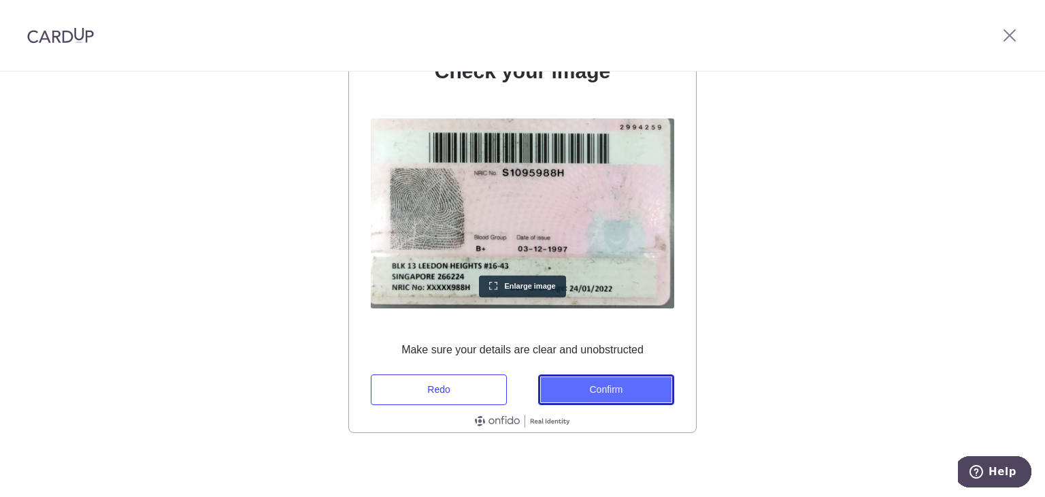
click at [607, 395] on button "Confirm" at bounding box center [606, 389] width 136 height 31
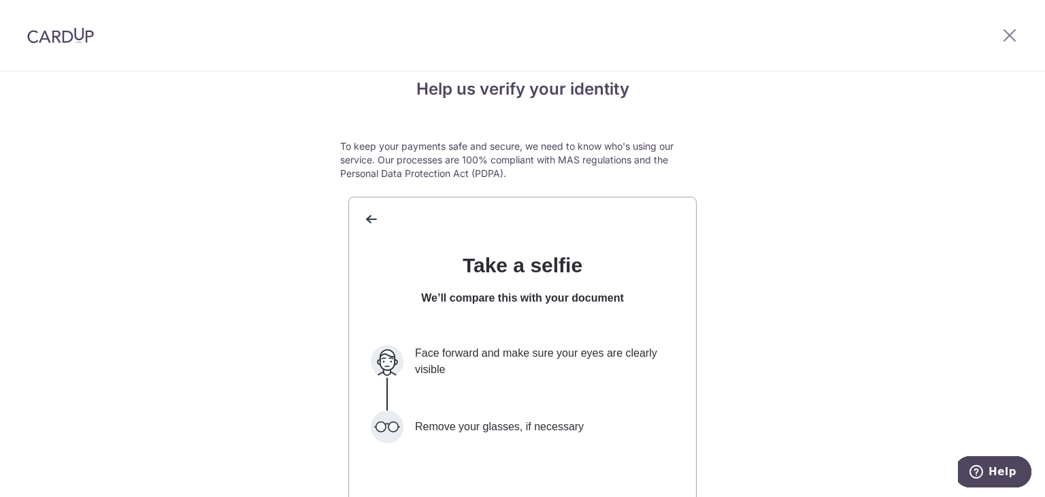
scroll to position [0, 0]
